Goal: Use online tool/utility: Utilize a website feature to perform a specific function

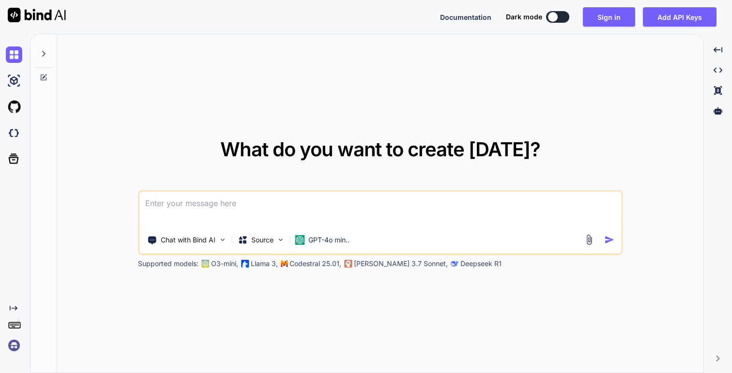
click at [14, 345] on img at bounding box center [14, 345] width 16 height 16
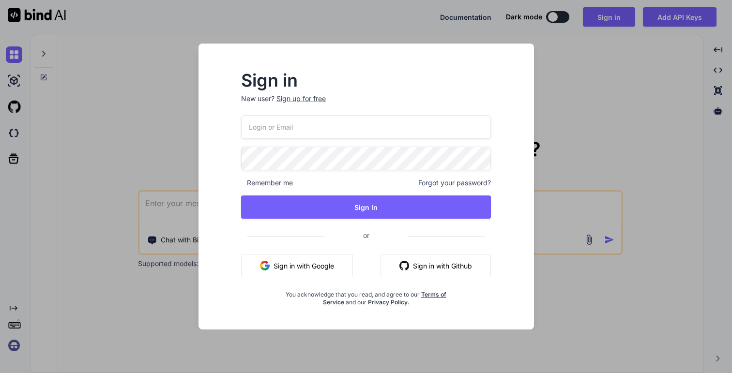
click at [289, 275] on button "Sign in with Google" at bounding box center [297, 265] width 112 height 23
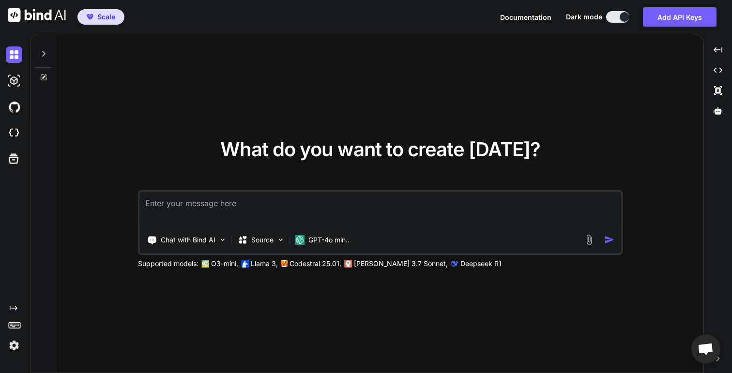
click at [15, 349] on img at bounding box center [14, 345] width 16 height 16
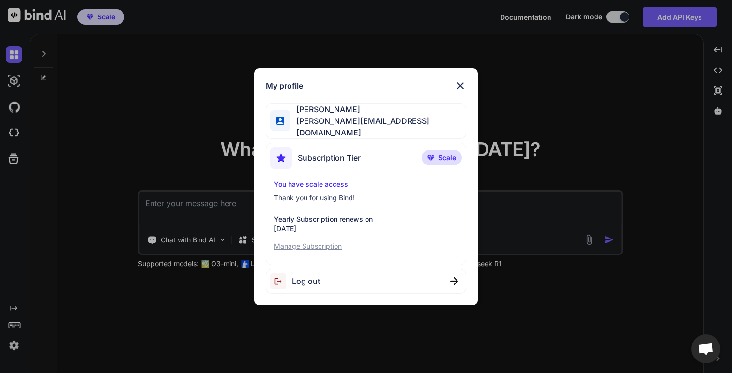
click at [106, 307] on div "My profile [PERSON_NAME] [PERSON_NAME][EMAIL_ADDRESS][DOMAIN_NAME] Subscription…" at bounding box center [366, 186] width 732 height 373
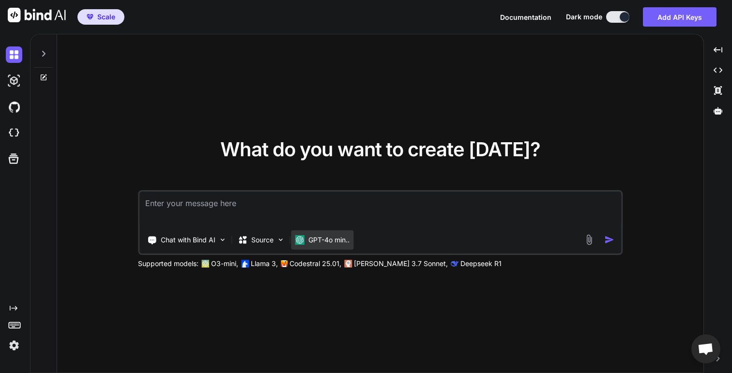
click at [326, 237] on p "GPT-4o min.." at bounding box center [328, 240] width 41 height 10
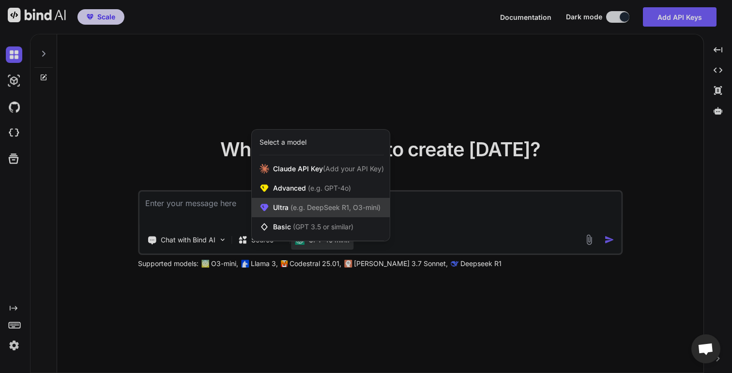
click at [328, 215] on div "Ultra (e.g. DeepSeek R1, O3-mini)" at bounding box center [321, 207] width 138 height 19
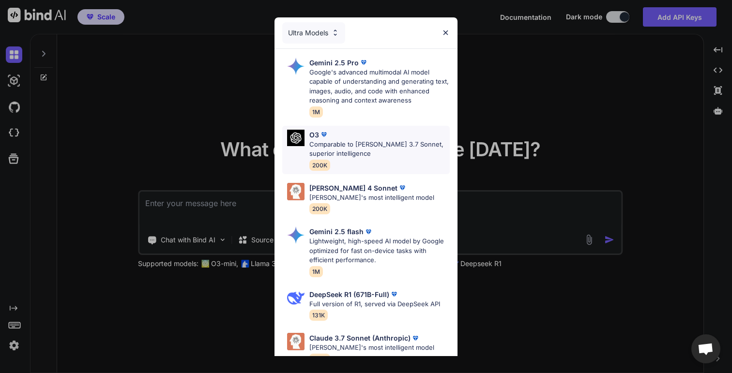
click at [369, 151] on p "Comparable to [PERSON_NAME] 3.7 Sonnet, superior intelligence" at bounding box center [379, 149] width 140 height 19
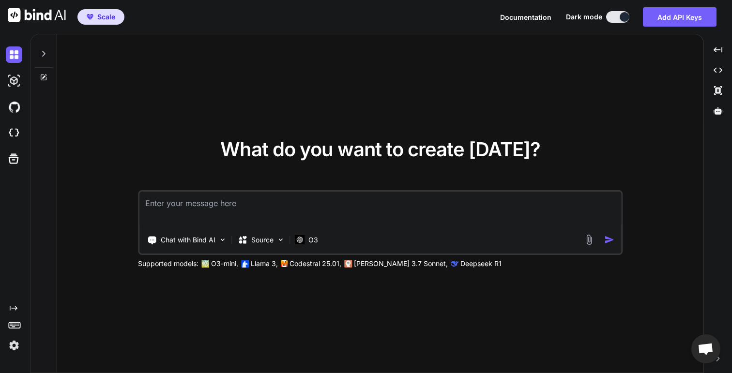
click at [295, 204] on textarea at bounding box center [379, 210] width 481 height 36
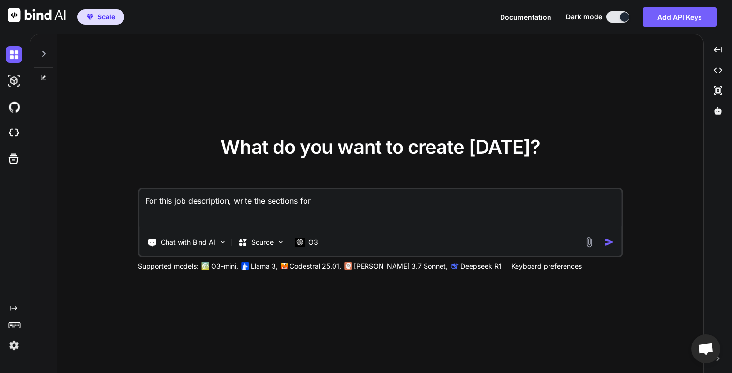
paste textarea "Principal Product Manager – AI (Mailchimp) Location: (MTV) Team: Audience Job O…"
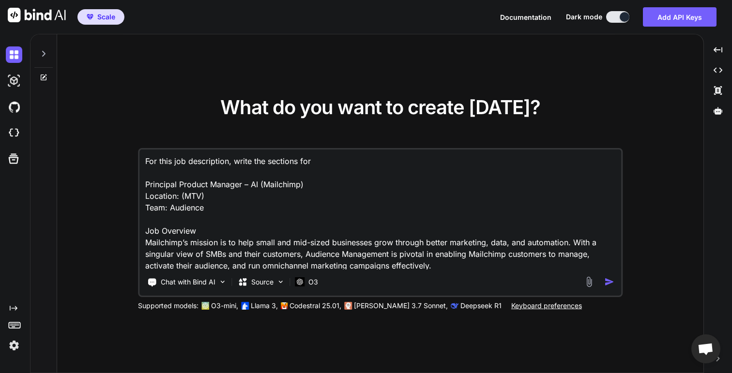
click at [167, 162] on textarea "For this job description, write the sections for Principal Product Manager – AI…" at bounding box center [379, 210] width 481 height 120
click at [261, 157] on textarea "For the below provided job description, write the sections for Principal Produc…" at bounding box center [379, 210] width 481 height 120
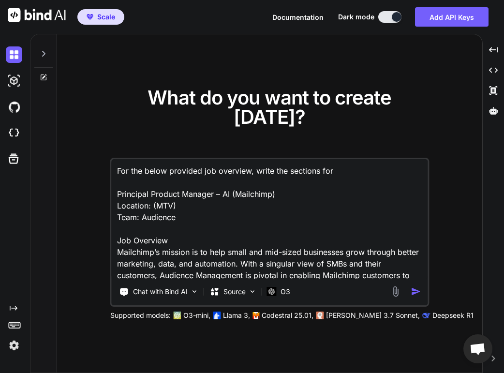
click at [341, 159] on textarea "For the below provided job overview, write the sections for Principal Product M…" at bounding box center [270, 219] width 316 height 120
paste textarea "What You’ll Do"
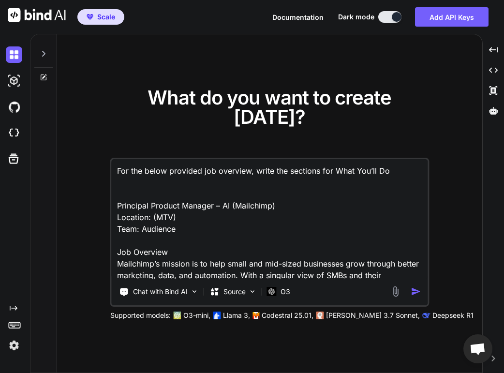
click at [336, 161] on textarea "For the below provided job overview, write the sections for What You’ll Do Prin…" at bounding box center [270, 219] width 316 height 120
click at [392, 159] on textarea "For the below provided job overview, write the sections for "What You’ll Do Pri…" at bounding box center [270, 219] width 316 height 120
paste textarea "Qualifications"
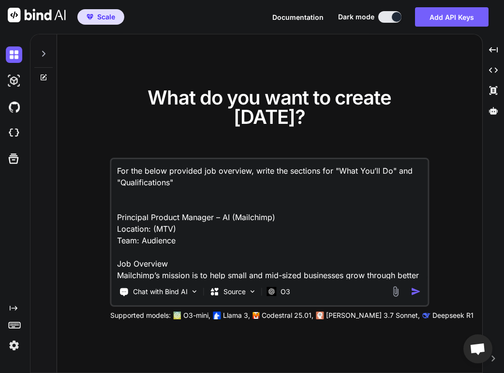
click at [392, 253] on textarea "For the below provided job overview, write the sections for "What You’ll Do" an…" at bounding box center [270, 219] width 316 height 120
type textarea "For the below provided job overview, write the sections for "What You’ll Do" an…"
click at [414, 286] on img "button" at bounding box center [416, 291] width 10 height 10
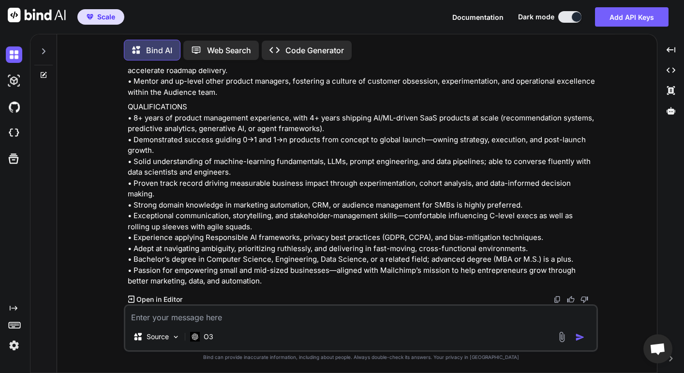
scroll to position [508, 0]
click at [174, 298] on p "Open in Editor" at bounding box center [159, 300] width 46 height 10
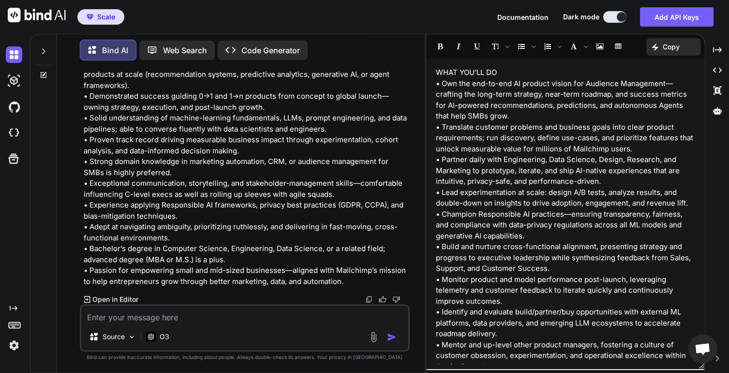
scroll to position [606, 0]
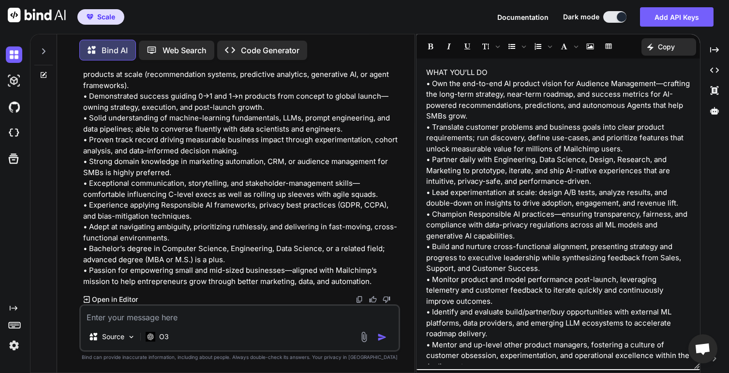
drag, startPoint x: 425, startPoint y: 203, endPoint x: 378, endPoint y: 203, distance: 46.9
click at [378, 203] on div "Bind AI Web Search Created with Pixso. Code Generator You For the below provide…" at bounding box center [379, 203] width 699 height 339
click at [440, 194] on p "WHAT YOU’LL DO • Own the end-to-end AI product vision for Audience Management—c…" at bounding box center [558, 219] width 264 height 305
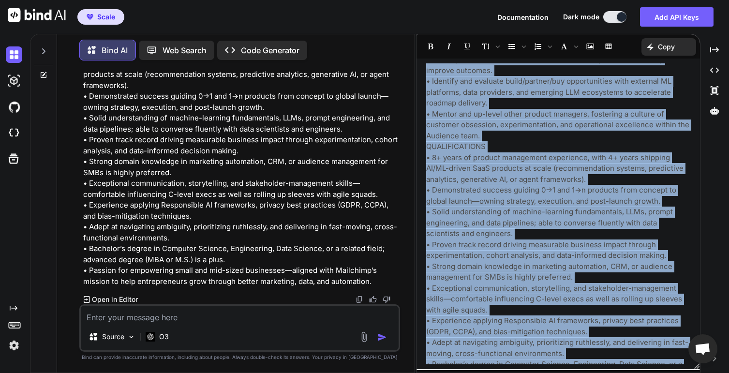
scroll to position [284, 0]
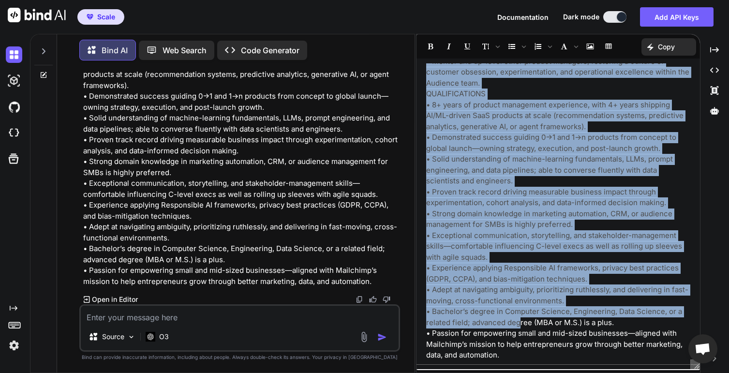
drag, startPoint x: 426, startPoint y: 84, endPoint x: 520, endPoint y: 326, distance: 260.0
click at [520, 327] on div "WHAT YOU’LL DO • Own the end-to-end AI product vision for Audience Management—c…" at bounding box center [559, 213] width 284 height 301
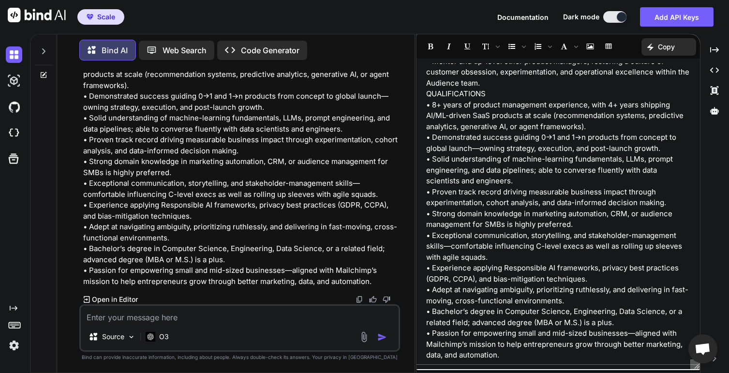
click at [524, 361] on div "WHAT YOU’LL DO • Own the end-to-end AI product vision for Audience Management—c…" at bounding box center [559, 213] width 284 height 301
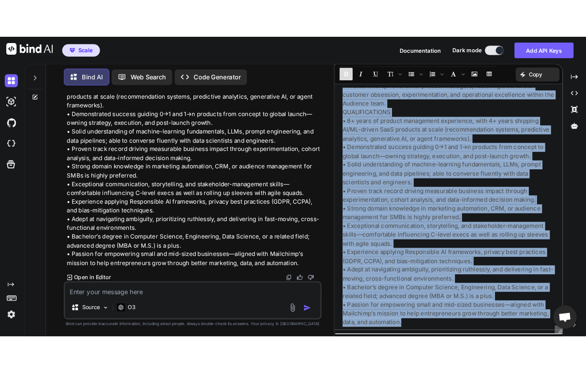
scroll to position [0, 0]
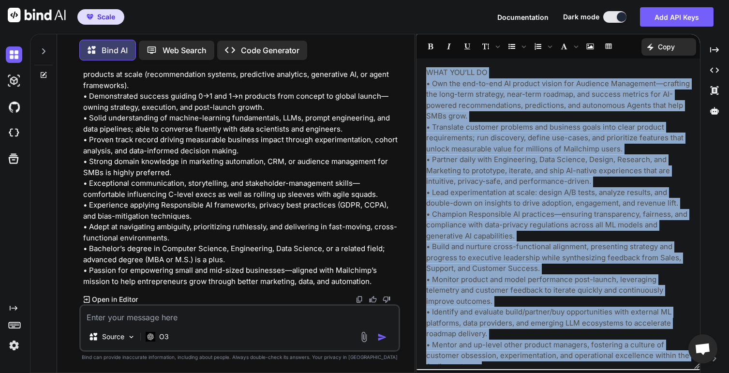
drag, startPoint x: 511, startPoint y: 353, endPoint x: 422, endPoint y: 75, distance: 292.1
click at [422, 75] on div "WHAT YOU’LL DO • Own the end-to-end AI product vision for Audience Management—c…" at bounding box center [559, 213] width 284 height 301
copy div "LORE IPS’DO SI • Ame con adi-el-sed DO eiusmod tempor inc Utlabore Etdolorema—a…"
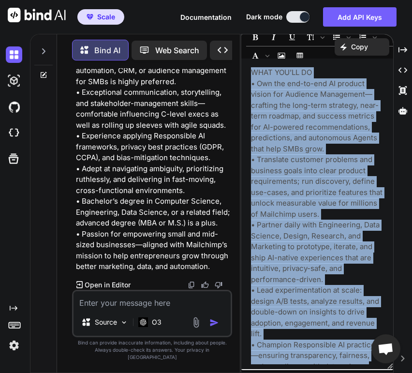
scroll to position [1169, 0]
click at [192, 289] on img at bounding box center [192, 285] width 8 height 8
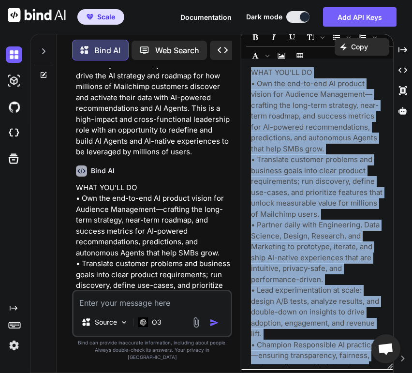
scroll to position [216, 0]
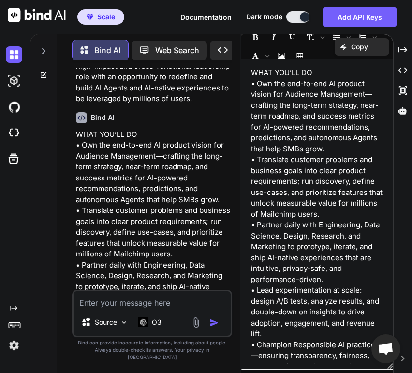
click at [138, 317] on div "Source O3" at bounding box center [152, 313] width 160 height 47
click at [135, 308] on textarea at bounding box center [152, 299] width 157 height 17
type textarea "also review the job overview section"
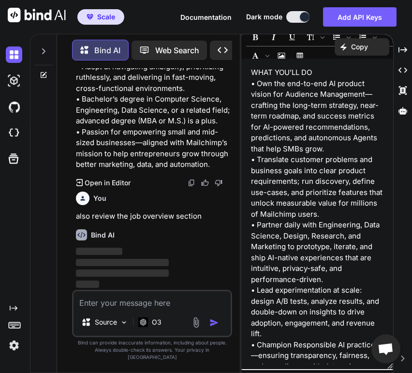
scroll to position [1271, 0]
click at [405, 57] on div "Created with Pixso." at bounding box center [403, 50] width 11 height 16
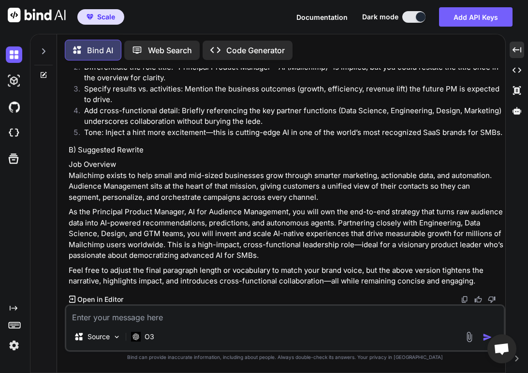
scroll to position [1030, 0]
click at [136, 226] on p "As the Principal Product Manager, AI for Audience Management, you will own the …" at bounding box center [286, 234] width 435 height 55
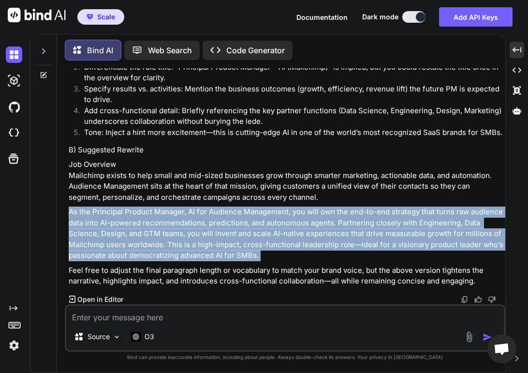
click at [136, 226] on p "As the Principal Product Manager, AI for Audience Management, you will own the …" at bounding box center [286, 234] width 435 height 55
copy div "As the Principal Product Manager, AI for Audience Management, you will own the …"
click at [295, 203] on div "Below is (A) a quick critique of the existing “Job Overview” paragraph you supp…" at bounding box center [286, 97] width 435 height 380
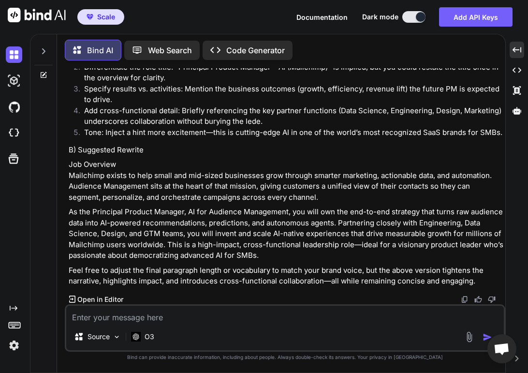
drag, startPoint x: 290, startPoint y: 198, endPoint x: 72, endPoint y: 191, distance: 218.8
click at [71, 190] on p "Job Overview Mailchimp exists to help small and mid-sized businesses grow throu…" at bounding box center [286, 181] width 435 height 44
copy p "Audience Management sits at the heart of that mission, giving customers a unifi…"
click at [263, 312] on textarea at bounding box center [285, 314] width 438 height 17
paste textarea "WHAT YOU’LL DO"
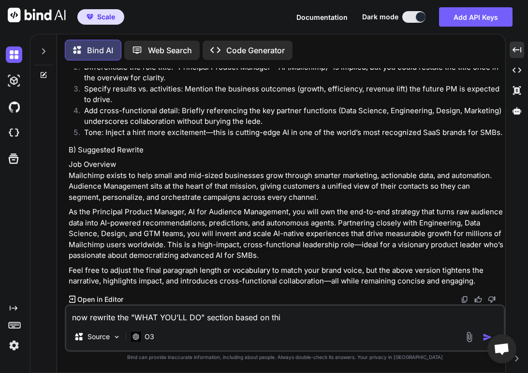
type textarea "now rewrite the "WHAT YOU’LL DO" section based on this"
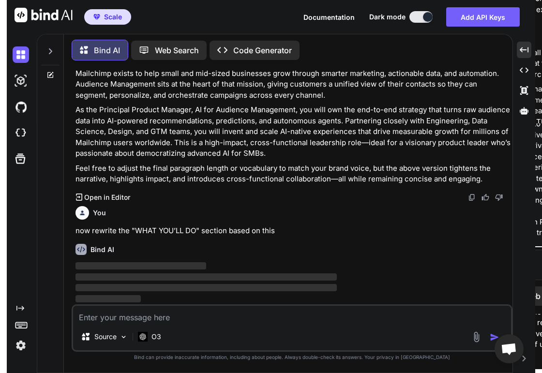
scroll to position [1132, 0]
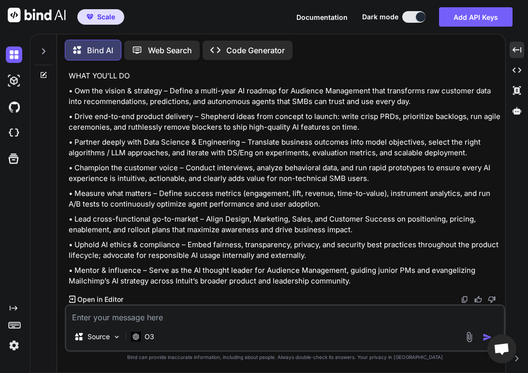
click at [208, 46] on div "You now rewrite the "WHAT YOU’LL DO" section based on this" at bounding box center [286, 29] width 435 height 34
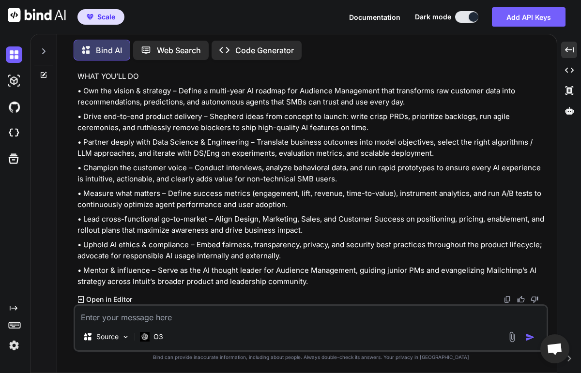
scroll to position [1166, 0]
drag, startPoint x: 396, startPoint y: 207, endPoint x: 416, endPoint y: 211, distance: 20.3
click at [416, 107] on p "• Own the vision & strategy – Define a multi-year AI roadmap for Audience Manag…" at bounding box center [311, 97] width 468 height 22
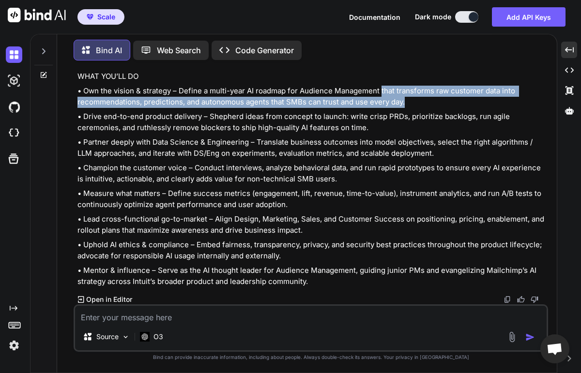
drag, startPoint x: 407, startPoint y: 216, endPoint x: 380, endPoint y: 204, distance: 29.7
click at [380, 107] on p "• Own the vision & strategy – Define a multi-year AI roadmap for Audience Manag…" at bounding box center [311, 97] width 468 height 22
copy p "that transforms raw customer data into recommendations, predictions, and autono…"
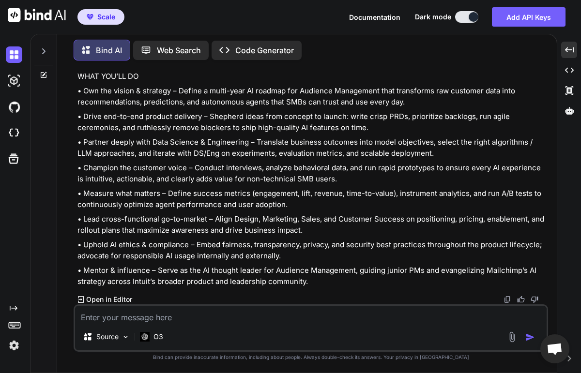
click at [401, 322] on textarea at bounding box center [310, 314] width 471 height 17
click at [234, 318] on textarea "add a bullet for experience with shipping experiences," at bounding box center [310, 314] width 471 height 17
click at [356, 319] on textarea "add a bullet for experience with shipping UI product experiences," at bounding box center [310, 314] width 471 height 17
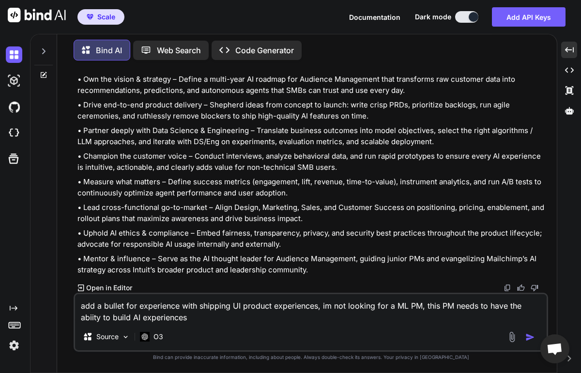
type textarea "add a bullet for experience with shipping UI product experiences, im not lookin…"
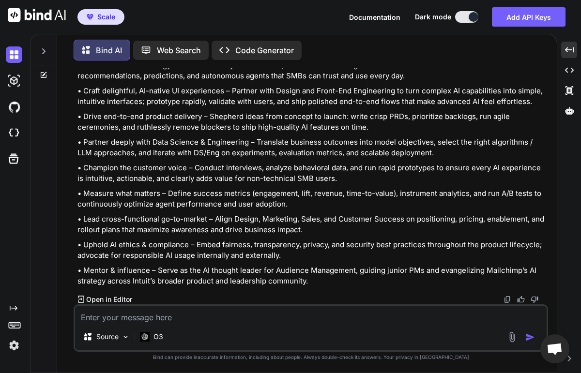
scroll to position [1488, 0]
click at [219, 107] on p "• Craft delightful, AI-native UI experiences – Partner with Design and Front-En…" at bounding box center [311, 97] width 468 height 22
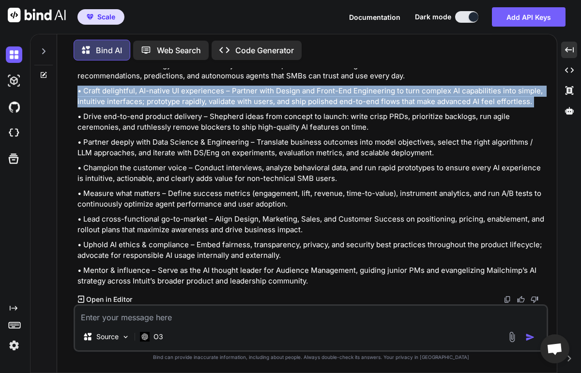
click at [219, 107] on p "• Craft delightful, AI-native UI experiences – Partner with Design and Front-En…" at bounding box center [311, 97] width 468 height 22
copy div "• Craft delightful, AI-native UI experiences – Partner with Design and Front-En…"
